Goal: Transaction & Acquisition: Purchase product/service

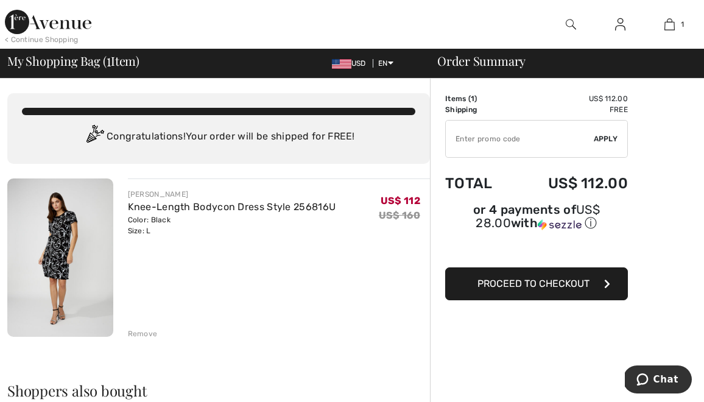
click at [534, 282] on span "Proceed to Checkout" at bounding box center [534, 284] width 112 height 12
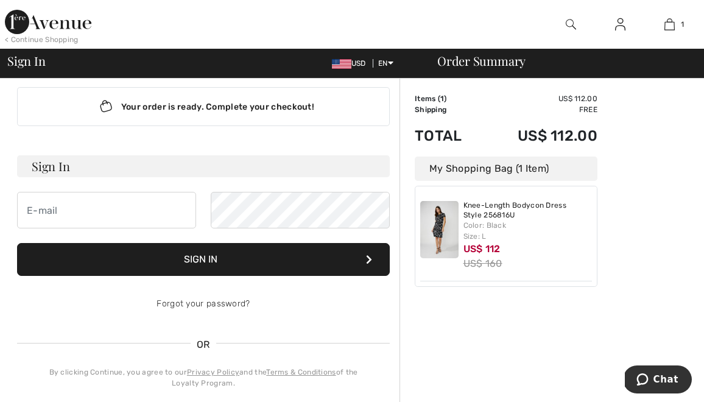
scroll to position [24, 0]
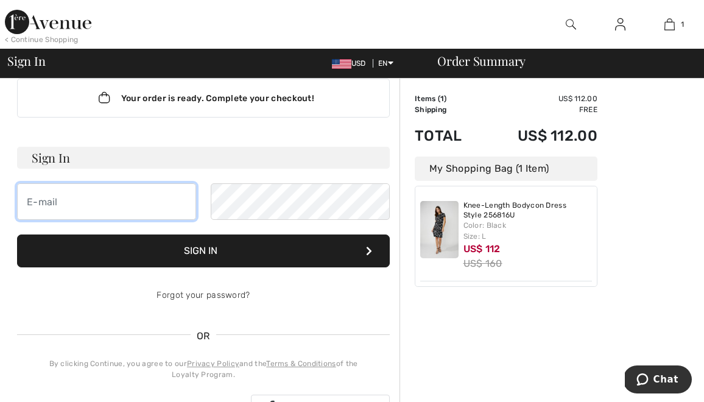
click at [154, 199] on input "email" at bounding box center [106, 201] width 179 height 37
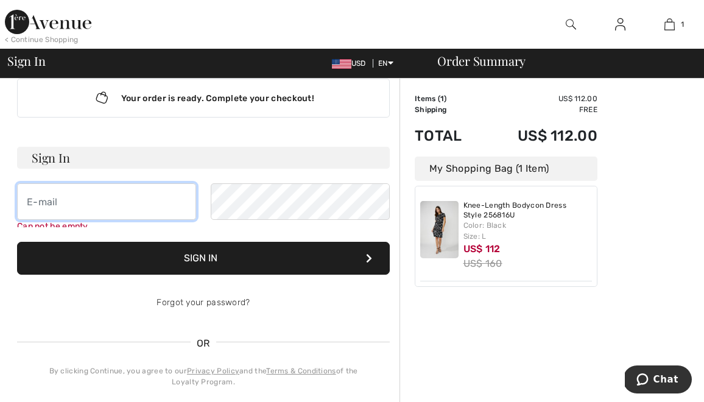
type input "haubie17@gmail.com"
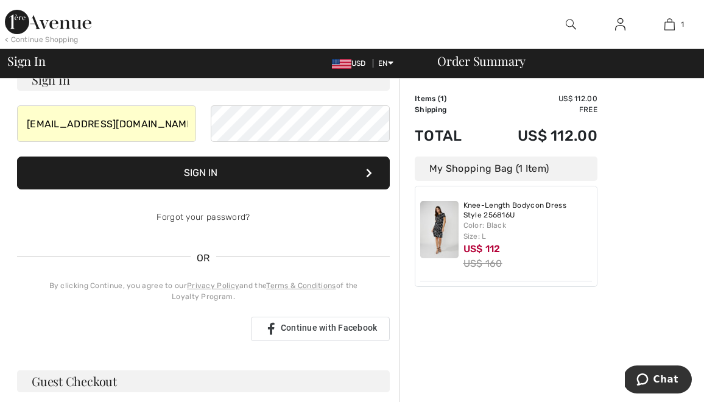
scroll to position [108, 0]
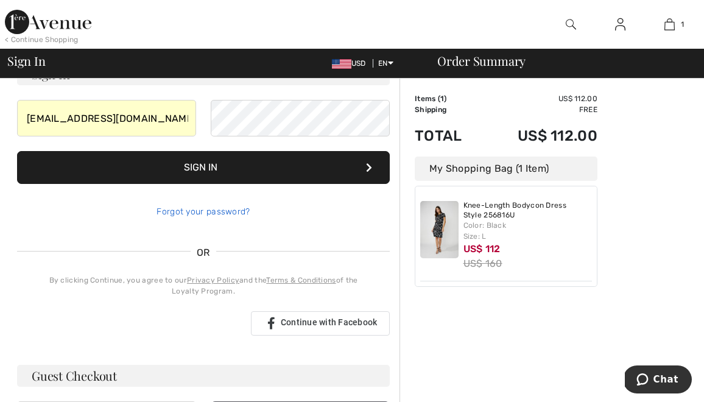
click at [223, 213] on link "Forgot your password?" at bounding box center [203, 212] width 93 height 10
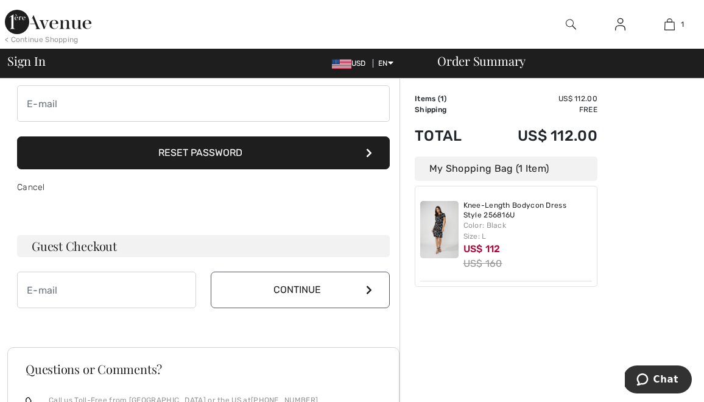
click at [229, 153] on button "Reset Password" at bounding box center [203, 153] width 373 height 33
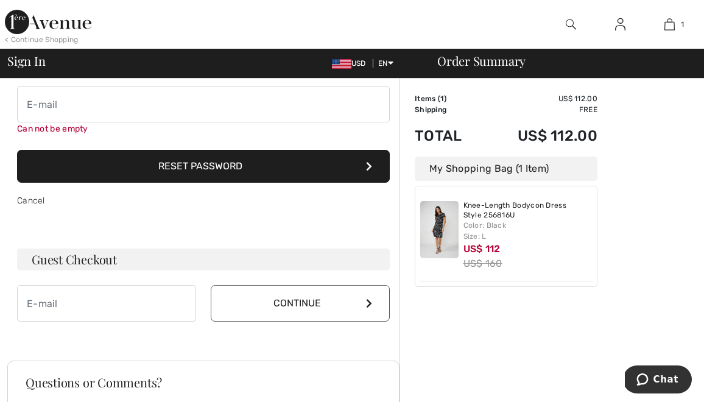
scroll to position [96, 0]
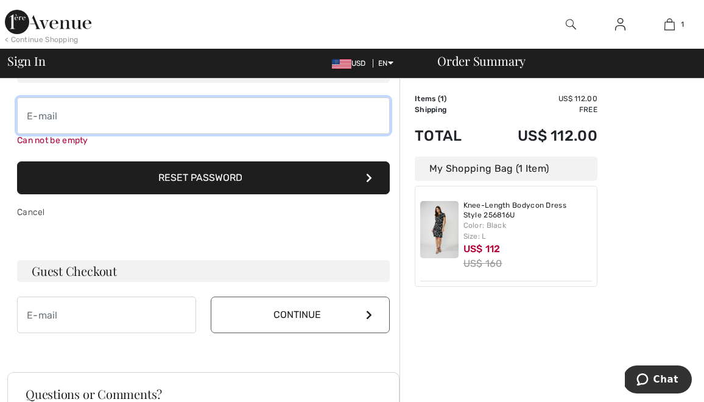
click at [211, 115] on input "email" at bounding box center [203, 116] width 373 height 37
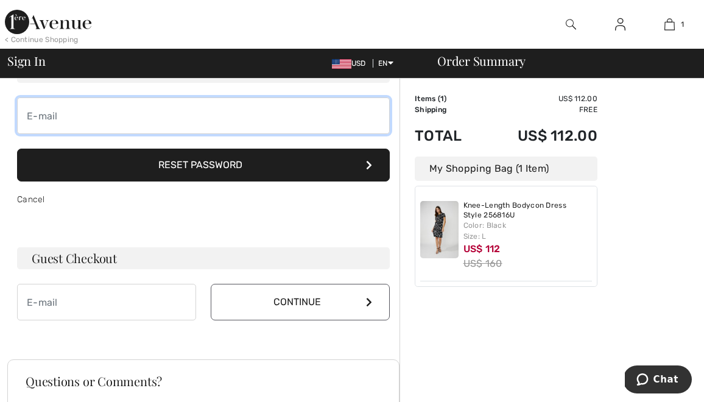
type input "[EMAIL_ADDRESS][DOMAIN_NAME]"
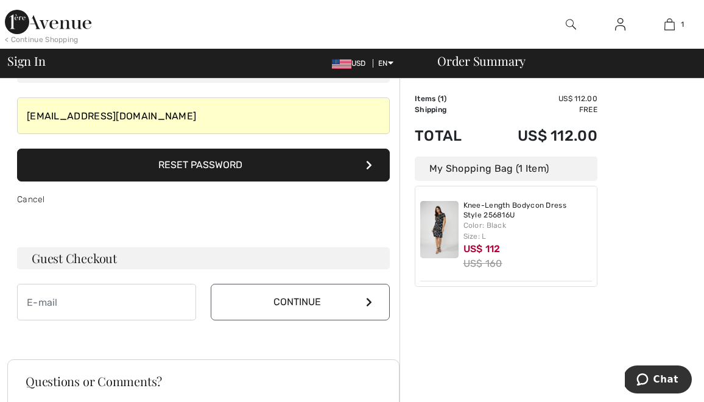
click at [191, 172] on button "Reset Password" at bounding box center [203, 165] width 373 height 33
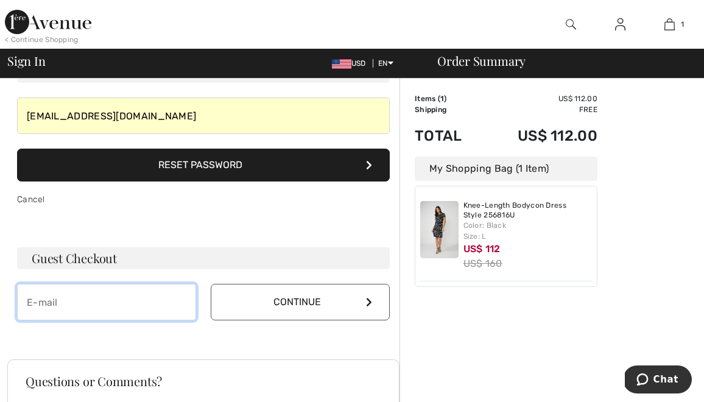
type input "[EMAIL_ADDRESS][DOMAIN_NAME]"
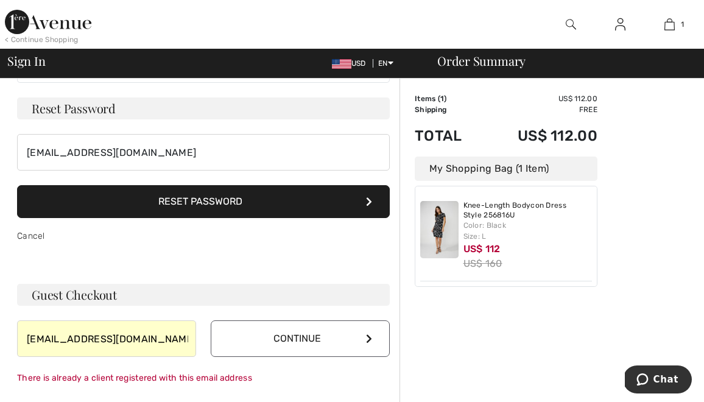
scroll to position [0, 0]
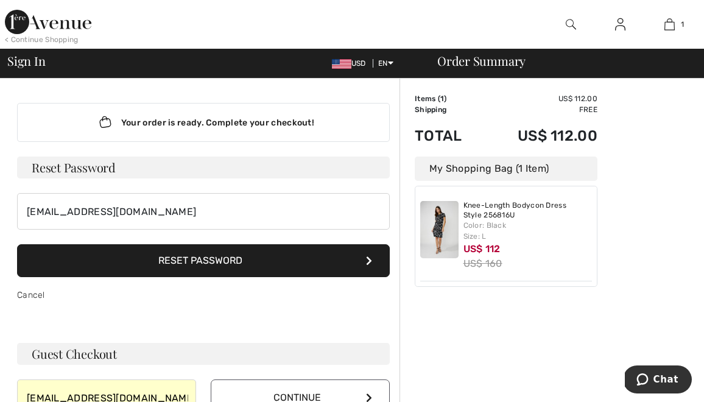
click at [614, 28] on link at bounding box center [621, 24] width 30 height 15
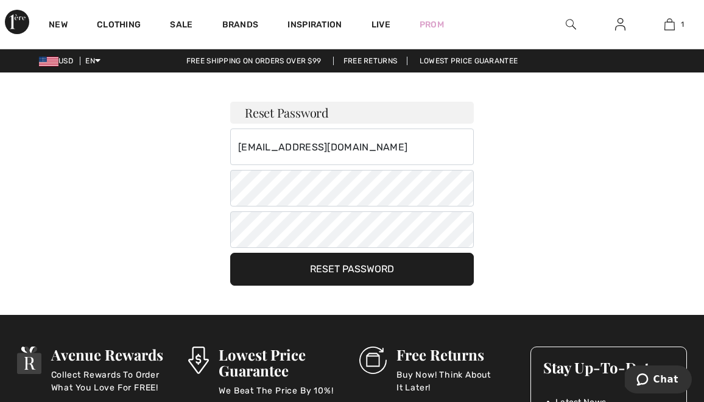
click at [338, 272] on button "Reset Password" at bounding box center [352, 269] width 244 height 33
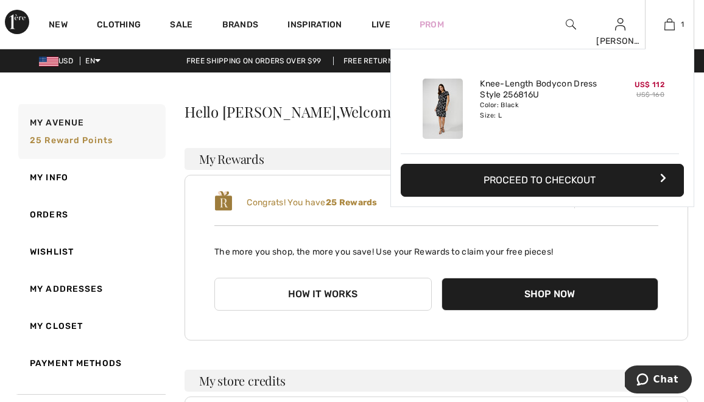
click at [552, 180] on button "Proceed to Checkout" at bounding box center [542, 180] width 283 height 33
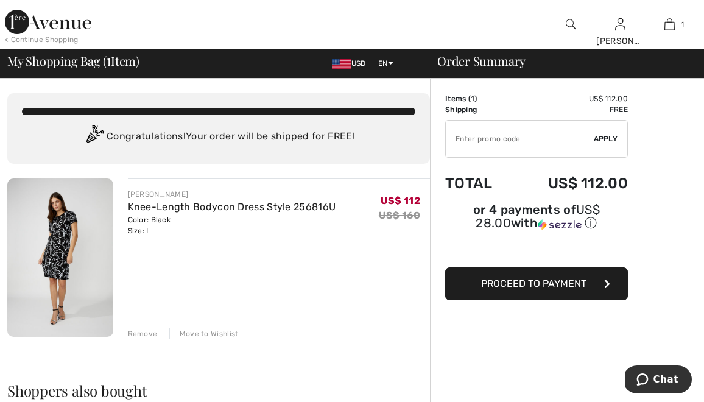
click at [501, 286] on span "Proceed to Payment" at bounding box center [533, 284] width 105 height 12
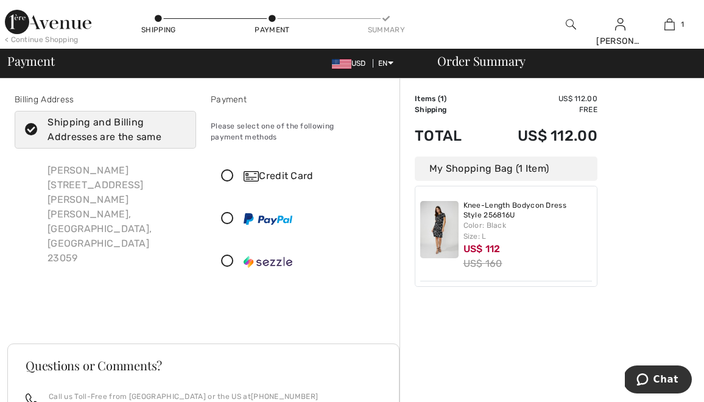
click at [227, 177] on icon at bounding box center [227, 176] width 32 height 13
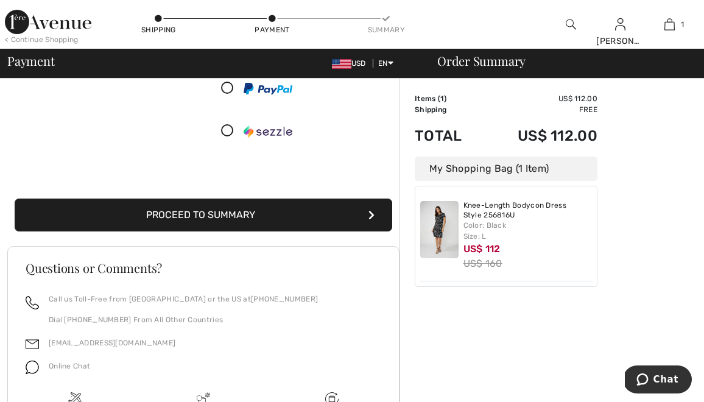
scroll to position [279, 0]
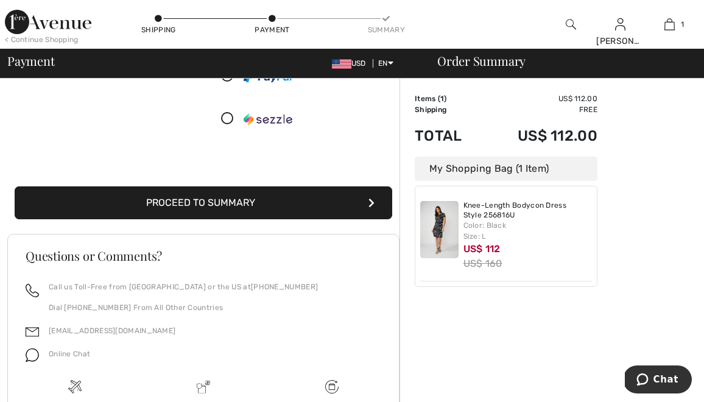
click at [233, 197] on button "Proceed to Summary" at bounding box center [204, 202] width 378 height 33
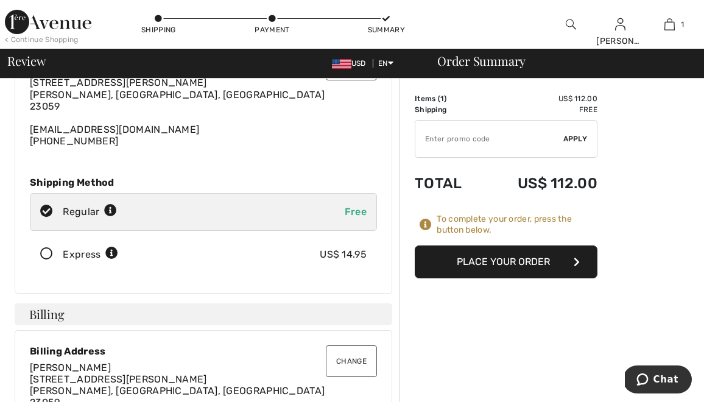
scroll to position [88, 0]
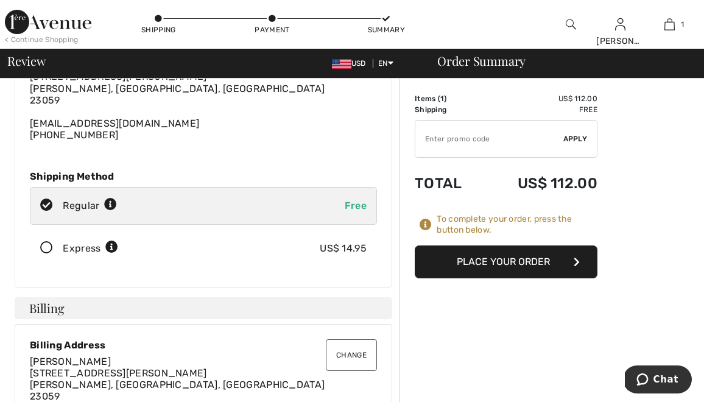
click at [490, 266] on button "Place Your Order" at bounding box center [506, 262] width 183 height 33
